Goal: Find specific page/section: Find specific page/section

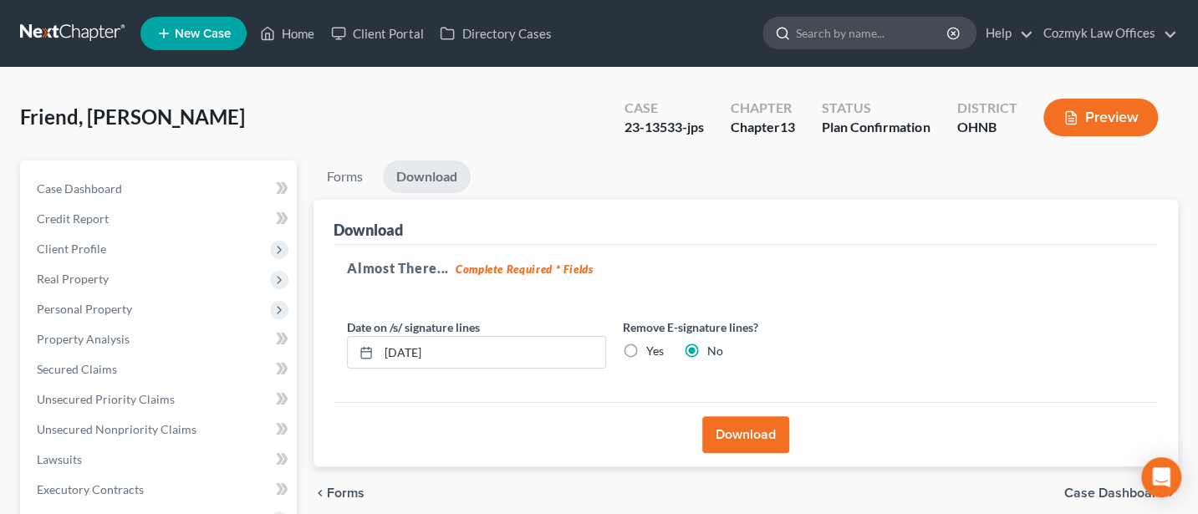
click at [828, 32] on input "search" at bounding box center [872, 33] width 153 height 31
type input "SHanyla"
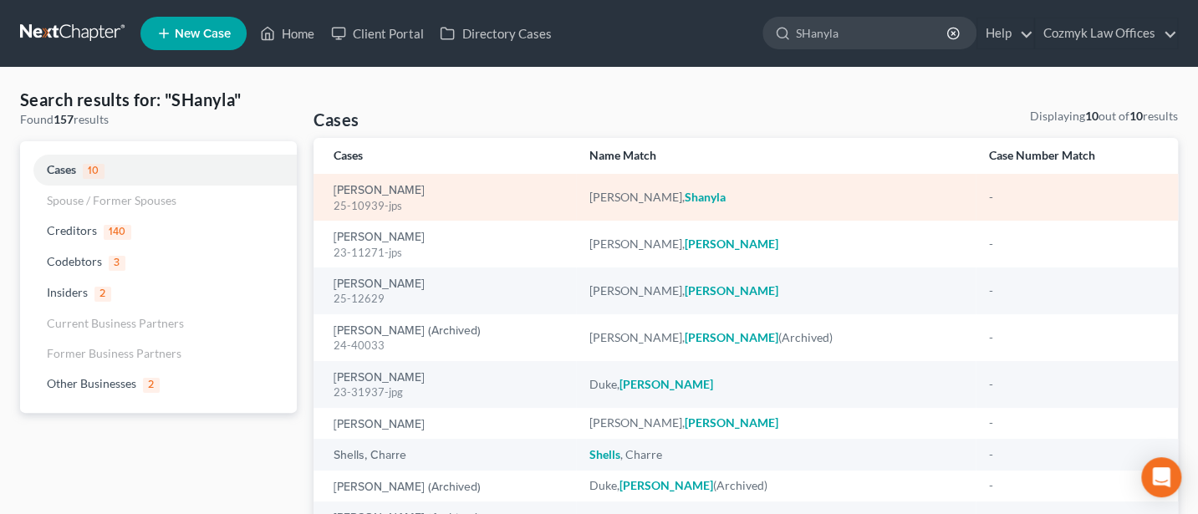
click at [395, 198] on div "25-10939-jps" at bounding box center [448, 206] width 229 height 16
click at [397, 192] on link "[PERSON_NAME]" at bounding box center [379, 191] width 91 height 12
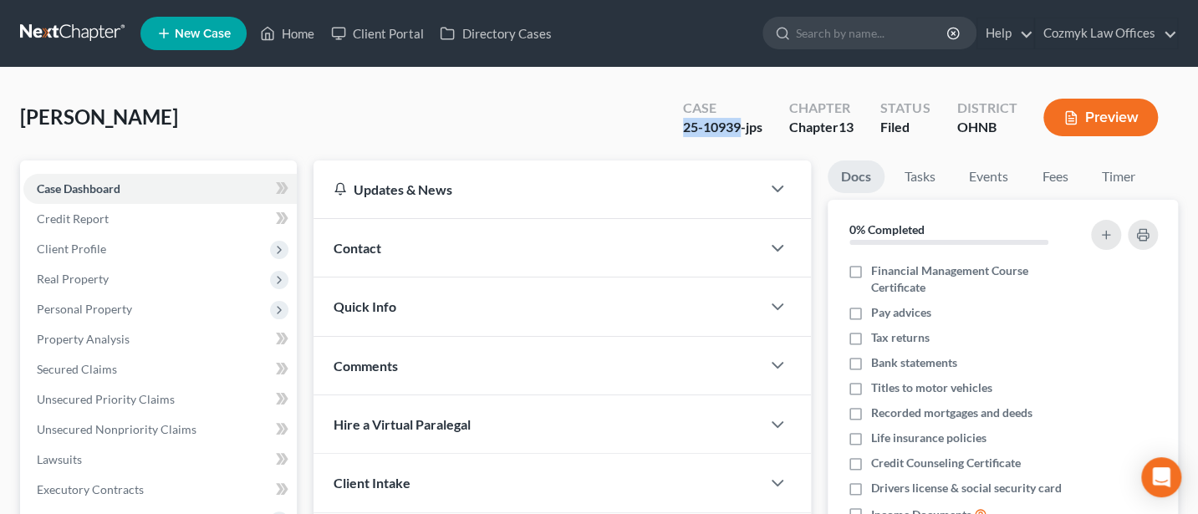
drag, startPoint x: 684, startPoint y: 120, endPoint x: 741, endPoint y: 134, distance: 58.4
click at [741, 134] on div "25-10939-jps" at bounding box center [722, 127] width 79 height 19
copy div "25-10939"
